Goal: Register for event/course

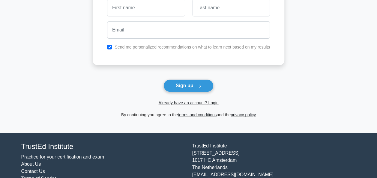
scroll to position [55, 0]
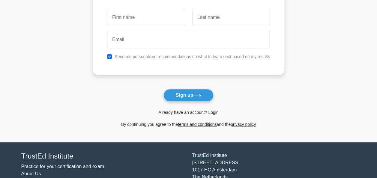
click at [202, 114] on link "Already have an account? Login" at bounding box center [188, 112] width 60 height 5
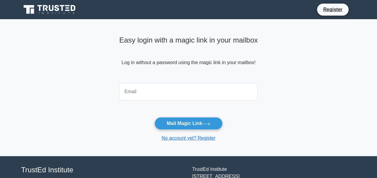
click at [132, 99] on input "email" at bounding box center [188, 91] width 139 height 17
type input "rawdasaeed19711@gmail.com"
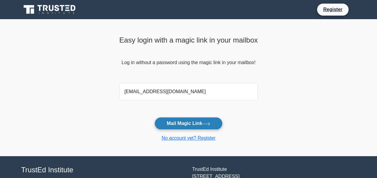
click at [193, 124] on button "Mail Magic Link" at bounding box center [188, 123] width 68 height 13
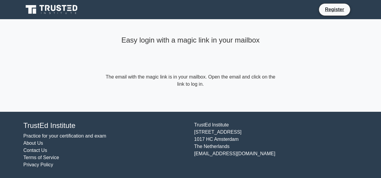
click at [37, 5] on icon at bounding box center [52, 9] width 58 height 11
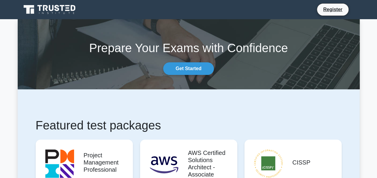
click at [198, 61] on div "Prepare Your Exams with Confidence Get Started" at bounding box center [188, 54] width 349 height 41
click at [193, 70] on link "Get Started" at bounding box center [188, 68] width 50 height 13
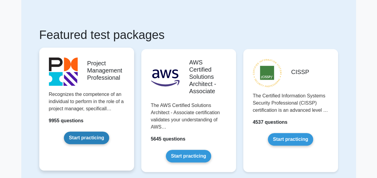
scroll to position [30, 0]
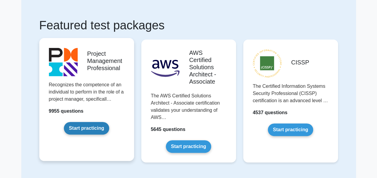
click at [93, 129] on link "Start practicing" at bounding box center [86, 128] width 45 height 13
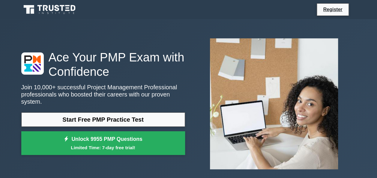
click at [148, 123] on div "Start Free PMP Practice Test Unlock 9955 PMP Questions Limited Time: 7-day free…" at bounding box center [103, 135] width 164 height 46
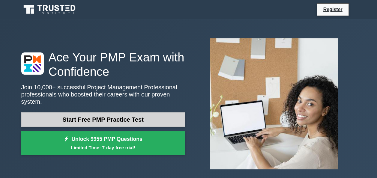
click at [154, 115] on link "Start Free PMP Practice Test" at bounding box center [103, 119] width 164 height 14
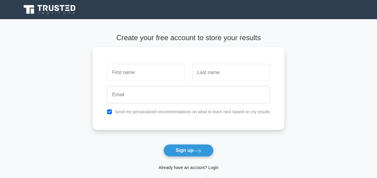
click at [183, 167] on link "Already have an account? Login" at bounding box center [188, 167] width 60 height 5
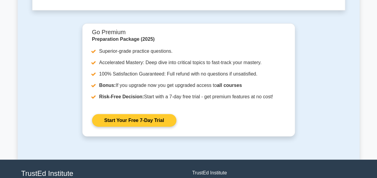
scroll to position [1869, 0]
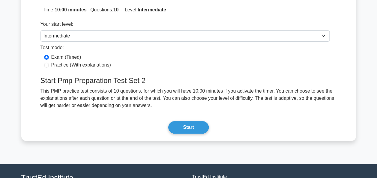
scroll to position [90, 0]
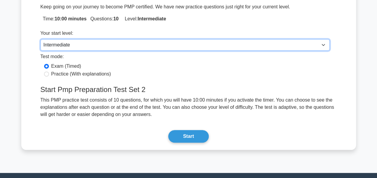
click at [108, 43] on select "Beginner Intermediate Expert" at bounding box center [184, 44] width 289 height 11
select select "beginner"
click at [40, 39] on select "Beginner Intermediate Expert" at bounding box center [184, 44] width 289 height 11
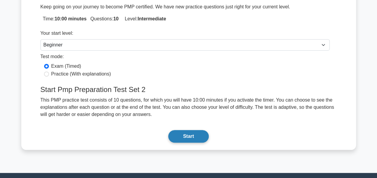
click at [205, 139] on button "Start" at bounding box center [188, 136] width 40 height 13
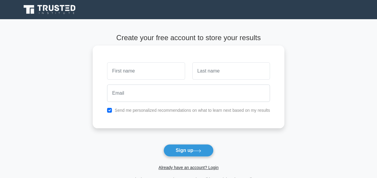
click at [146, 60] on div at bounding box center [145, 71] width 85 height 22
click at [143, 64] on input "text" at bounding box center [146, 70] width 78 height 17
type input "rawda"
type input "saeed"
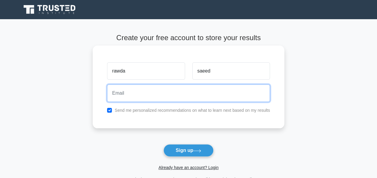
type input "[EMAIL_ADDRESS][DOMAIN_NAME]"
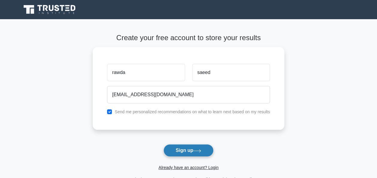
click at [200, 151] on icon at bounding box center [197, 150] width 7 height 3
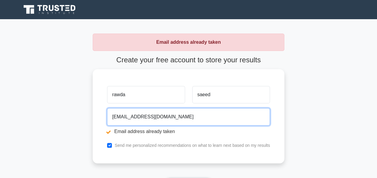
drag, startPoint x: 217, startPoint y: 118, endPoint x: 56, endPoint y: 114, distance: 161.4
click at [56, 114] on main "Email address already taken Create your free account to store your results rawd…" at bounding box center [188, 125] width 377 height 212
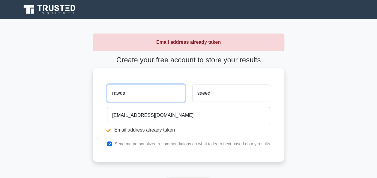
click at [138, 93] on input "rawda" at bounding box center [146, 93] width 78 height 17
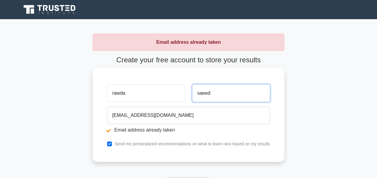
click at [252, 91] on input "saeed" at bounding box center [231, 93] width 78 height 17
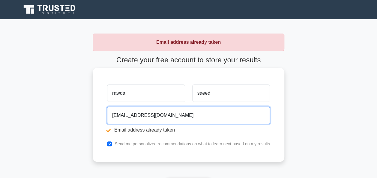
click at [219, 115] on input "[EMAIL_ADDRESS][DOMAIN_NAME]" at bounding box center [188, 115] width 163 height 17
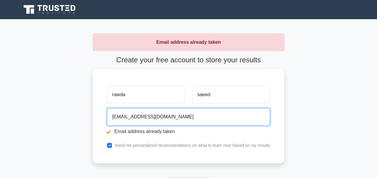
drag, startPoint x: 156, startPoint y: 122, endPoint x: 83, endPoint y: 122, distance: 73.2
click at [83, 122] on main "Email address already taken Create your free account to store your results rawd…" at bounding box center [188, 125] width 377 height 212
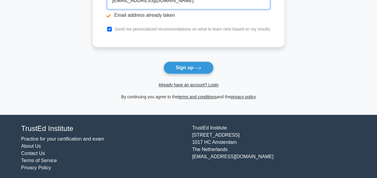
scroll to position [119, 0]
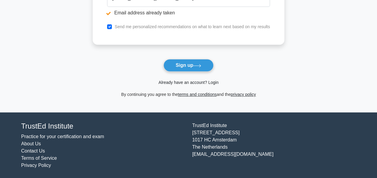
click at [208, 81] on link "Already have an account? Login" at bounding box center [188, 82] width 60 height 5
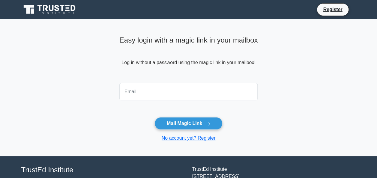
click at [216, 100] on input "email" at bounding box center [188, 91] width 139 height 17
type input "[EMAIL_ADDRESS][DOMAIN_NAME]"
click at [206, 93] on input "[EMAIL_ADDRESS][DOMAIN_NAME]" at bounding box center [188, 91] width 139 height 17
click at [154, 117] on button "Mail Magic Link" at bounding box center [188, 123] width 68 height 13
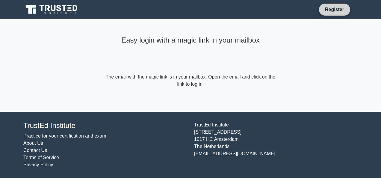
click at [347, 9] on link "Register" at bounding box center [335, 9] width 26 height 7
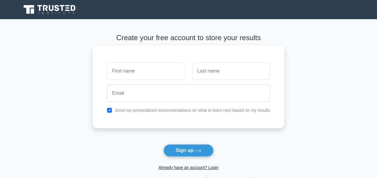
click at [157, 69] on input "text" at bounding box center [146, 70] width 78 height 17
type input "rawda"
type input "saeed"
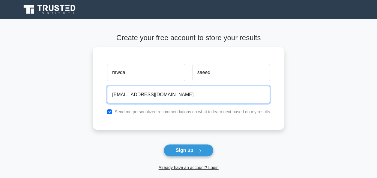
drag, startPoint x: 187, startPoint y: 95, endPoint x: 74, endPoint y: 100, distance: 113.4
click at [74, 100] on main "Create your free account to store your results rawda saeed rawdasaeed19711@gmai…" at bounding box center [188, 108] width 377 height 178
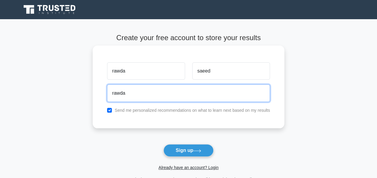
type input "[EMAIL_ADDRESS][DOMAIN_NAME]"
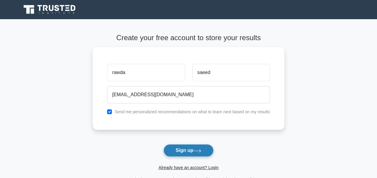
click at [177, 150] on button "Sign up" at bounding box center [188, 150] width 50 height 13
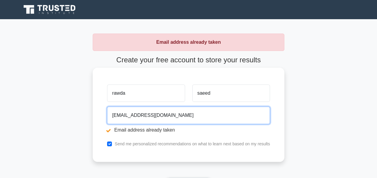
click at [193, 114] on input "[EMAIL_ADDRESS][DOMAIN_NAME]" at bounding box center [188, 115] width 163 height 17
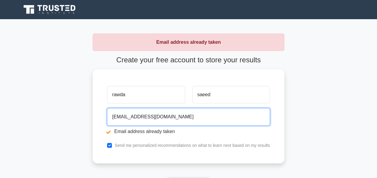
drag, startPoint x: 228, startPoint y: 117, endPoint x: 4, endPoint y: 121, distance: 224.3
click at [4, 121] on main "Email address already taken Create your free account to store your results [GEO…" at bounding box center [188, 125] width 377 height 212
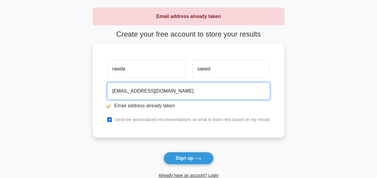
scroll to position [119, 0]
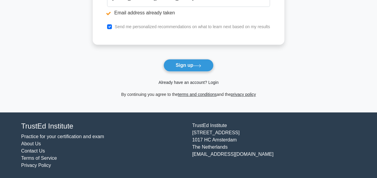
click at [168, 83] on link "Already have an account? Login" at bounding box center [188, 82] width 60 height 5
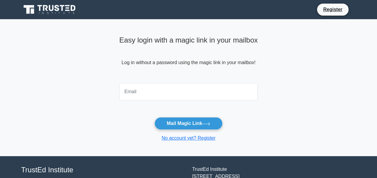
click at [64, 11] on icon at bounding box center [50, 9] width 58 height 11
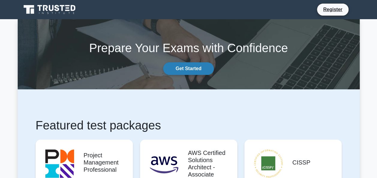
click at [178, 68] on link "Get Started" at bounding box center [188, 68] width 50 height 13
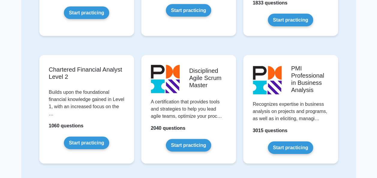
scroll to position [690, 0]
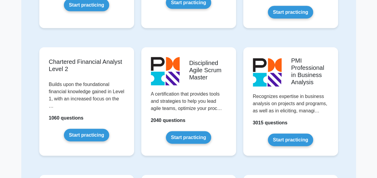
click at [359, 58] on div "Featured test packages Project Management Professional Recognizes the competenc…" at bounding box center [189, 98] width 342 height 1537
click at [348, 110] on div "Featured test packages Project Management Professional Recognizes the competenc…" at bounding box center [188, 98] width 335 height 1537
